Goal: Use online tool/utility

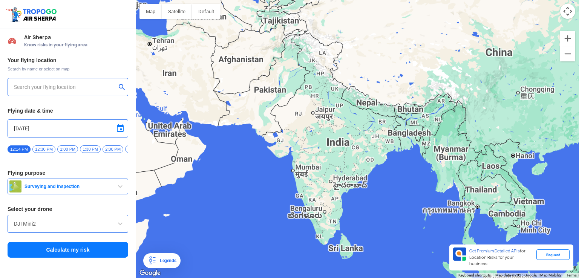
type input "MS Tower, Sreekala Rd, [GEOGRAPHIC_DATA], [GEOGRAPHIC_DATA], [GEOGRAPHIC_DATA],…"
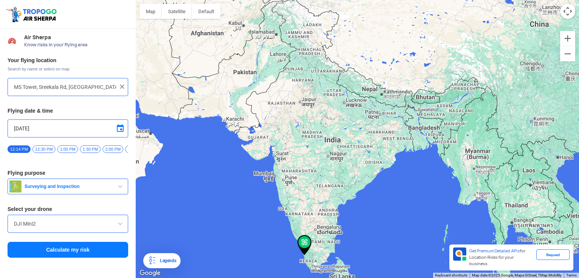
drag, startPoint x: 253, startPoint y: 191, endPoint x: 249, endPoint y: 133, distance: 58.6
click at [249, 133] on div at bounding box center [357, 139] width 443 height 278
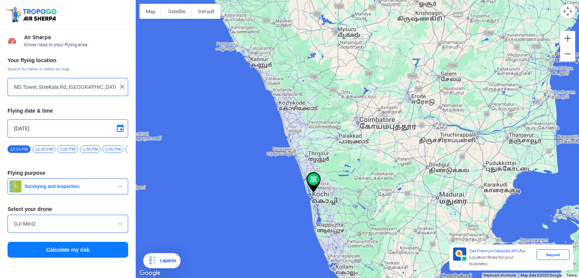
drag, startPoint x: 215, startPoint y: 231, endPoint x: 286, endPoint y: 195, distance: 78.9
click at [113, 187] on span "Surveying and Inspection" at bounding box center [68, 186] width 94 height 6
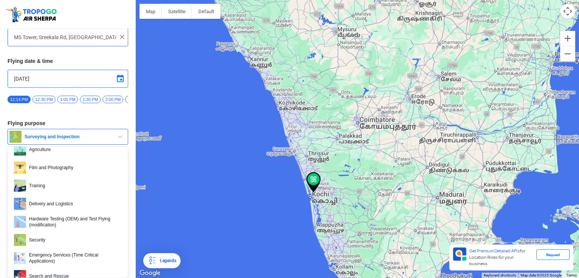
scroll to position [3, 0]
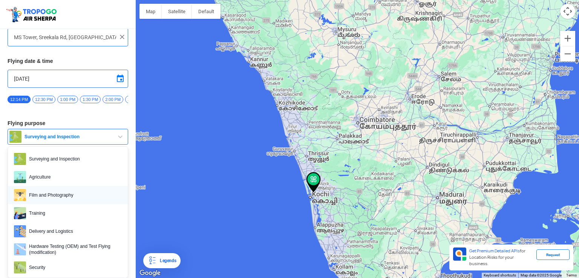
click at [63, 193] on span "Film and Photography" at bounding box center [74, 195] width 96 height 12
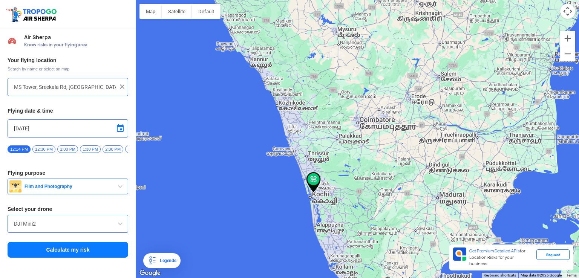
click at [99, 226] on input "DJI Mini2" at bounding box center [68, 223] width 108 height 9
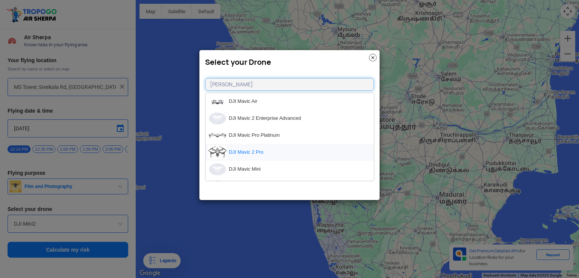
type input "[PERSON_NAME]"
click at [277, 150] on li "DJI Mavic 2 Pro" at bounding box center [289, 152] width 168 height 17
type input "DJI Mavic 2 Pro"
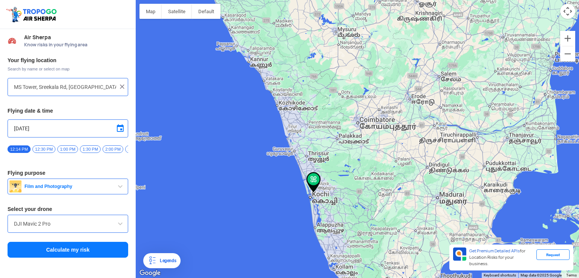
click at [121, 86] on img at bounding box center [122, 87] width 8 height 8
click at [111, 90] on input "text" at bounding box center [65, 87] width 102 height 9
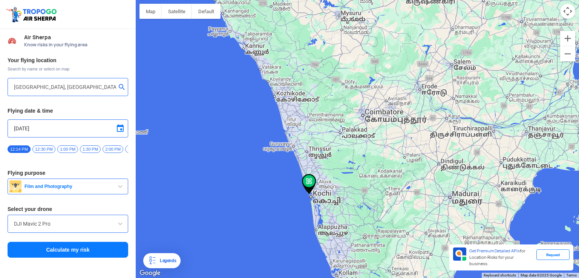
type input "[STREET_ADDRESS]"
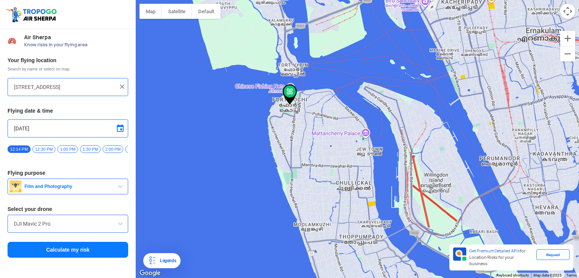
click at [122, 127] on span at bounding box center [120, 128] width 9 height 9
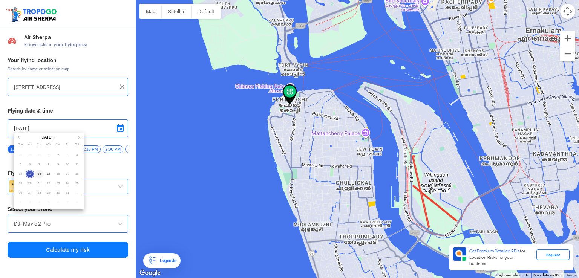
click at [39, 177] on span "14" at bounding box center [39, 174] width 9 height 9
type input "[DATE]"
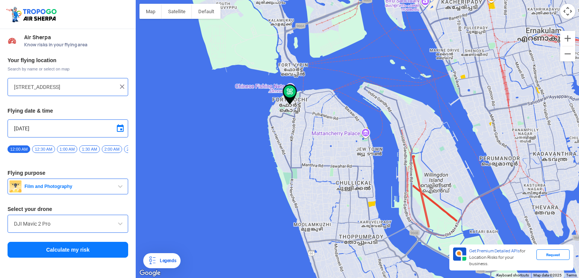
drag, startPoint x: 18, startPoint y: 162, endPoint x: 37, endPoint y: 157, distance: 19.9
click at [37, 157] on div "Your flying location Search by name or select on map 2/[STREET_ADDRESS] Flying …" at bounding box center [68, 157] width 136 height 209
click at [101, 146] on span "3:00 PM" at bounding box center [110, 149] width 21 height 8
click at [59, 254] on button "Calculate my risk" at bounding box center [68, 250] width 121 height 16
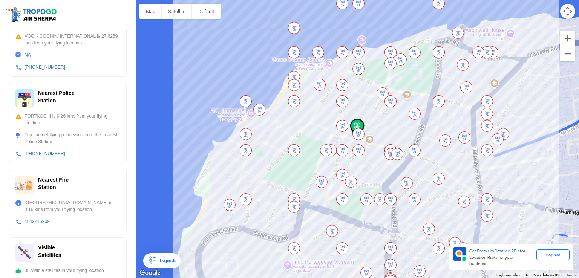
scroll to position [248, 0]
